Goal: Task Accomplishment & Management: Manage account settings

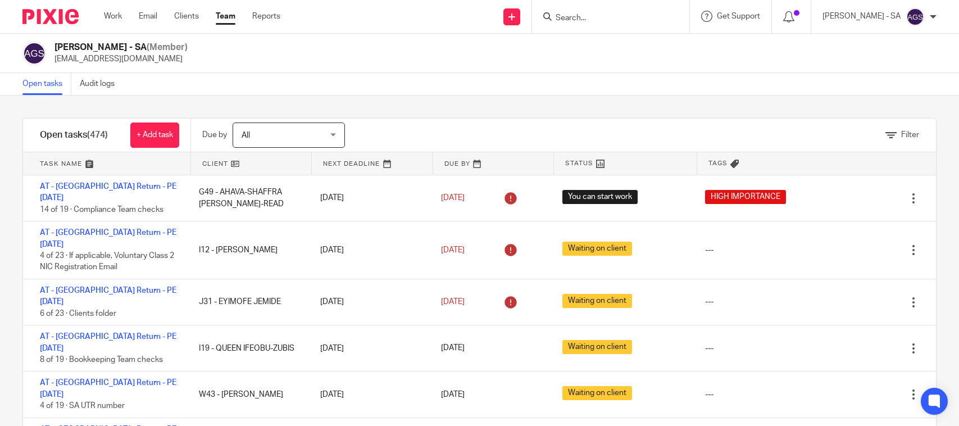
click at [591, 20] on input "Search" at bounding box center [604, 18] width 101 height 10
paste input "[PERSON_NAME]"
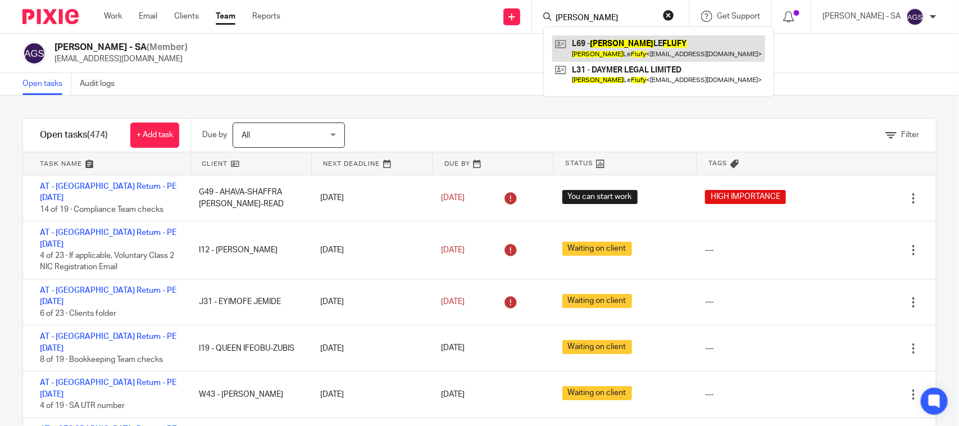
type input "[PERSON_NAME]"
click at [627, 58] on link at bounding box center [658, 48] width 213 height 26
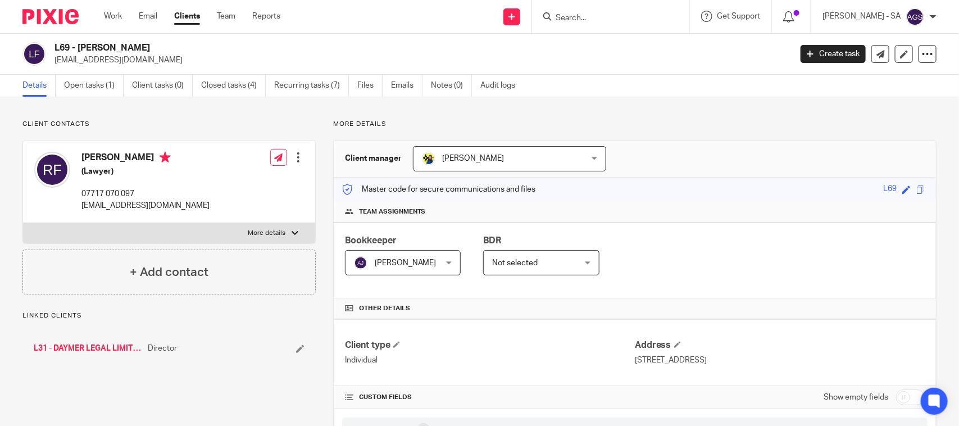
click at [108, 76] on link "Open tasks (1)" at bounding box center [94, 86] width 60 height 22
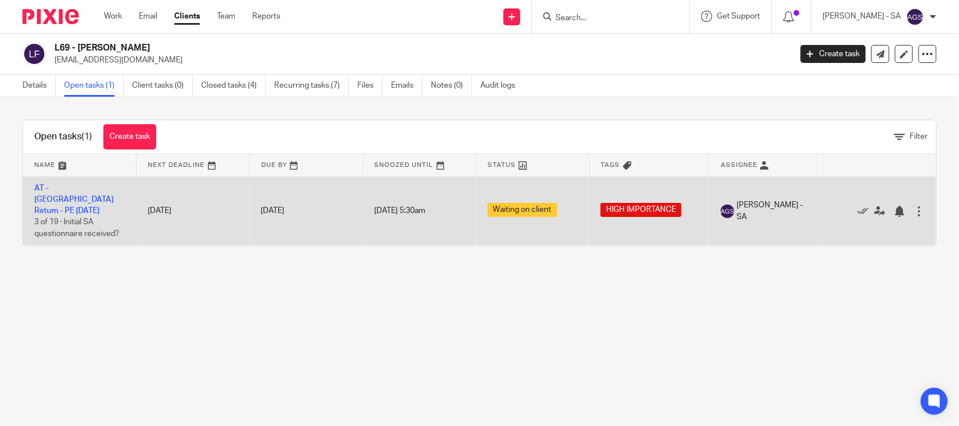
click at [83, 181] on td "AT - [GEOGRAPHIC_DATA] Return - PE [DATE] 3 of 19 · Initial SA questionnaire re…" at bounding box center [79, 210] width 113 height 69
click at [83, 186] on link "AT - [GEOGRAPHIC_DATA] Return - PE [DATE]" at bounding box center [73, 199] width 79 height 31
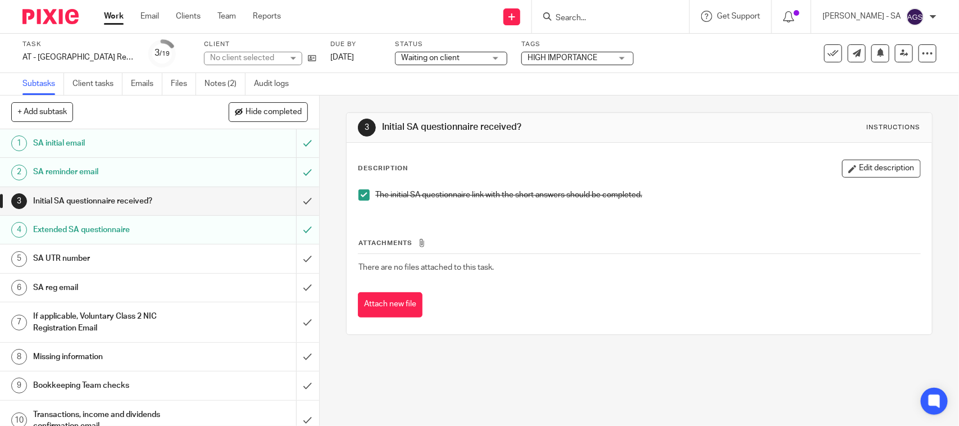
click at [235, 81] on link "Notes (2)" at bounding box center [224, 84] width 41 height 22
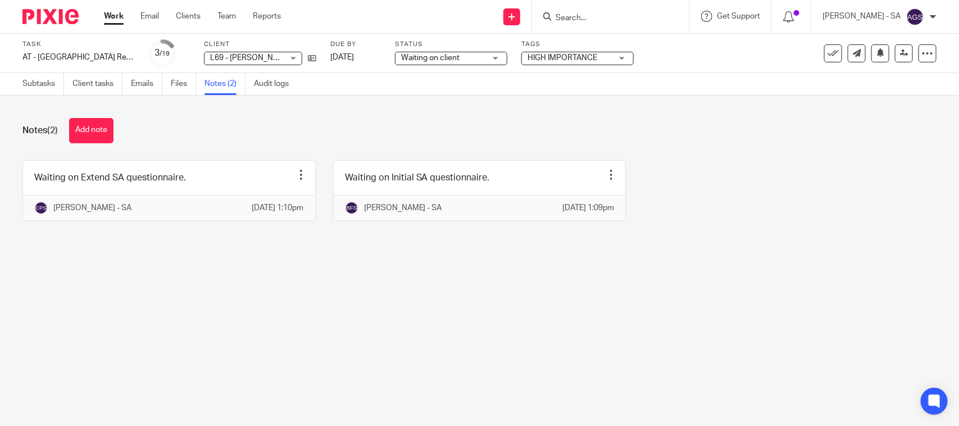
click at [240, 237] on div "Waiting on Extend SA questionnaire. Edit note Delete note Chirag Patoliya - SA …" at bounding box center [470, 199] width 931 height 78
click at [787, 238] on div "Waiting on Extend SA questionnaire. Edit note Delete note Chirag Patoliya - SA …" at bounding box center [470, 199] width 931 height 78
click at [270, 312] on main "Task AT - SA Return - PE 05-04-2025 Save AT - SA Return - PE 05-04-2025 3 /19 C…" at bounding box center [479, 213] width 959 height 426
click at [418, 298] on main "Task AT - SA Return - PE 05-04-2025 Save AT - SA Return - PE 05-04-2025 3 /19 C…" at bounding box center [479, 213] width 959 height 426
